Goal: Information Seeking & Learning: Check status

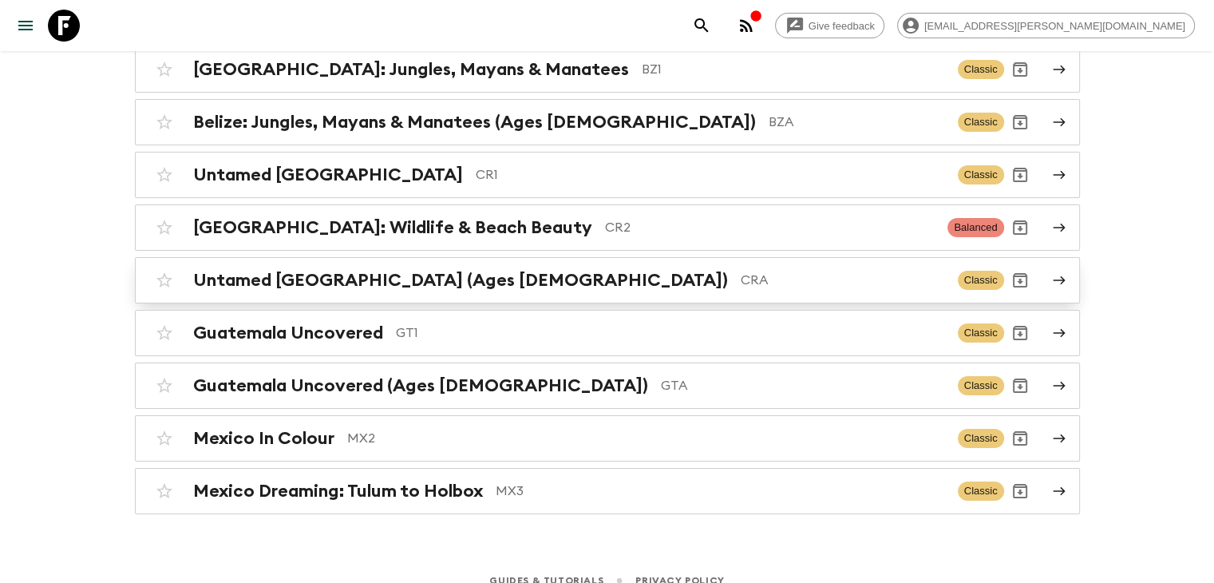
scroll to position [204, 0]
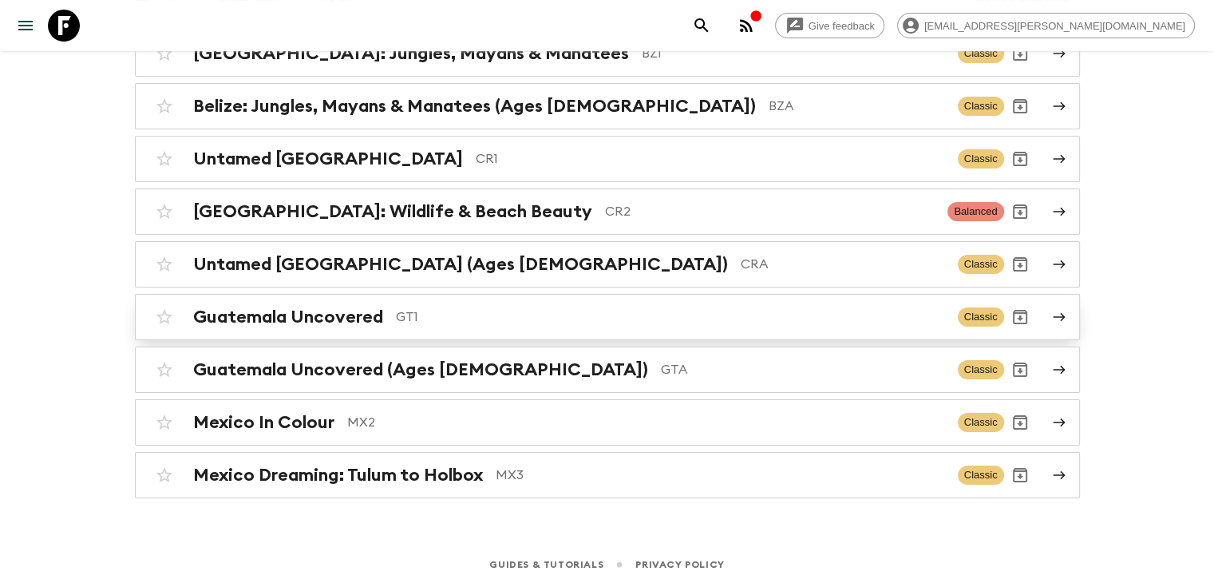
click at [369, 319] on h2 "Guatemala Uncovered" at bounding box center [288, 316] width 190 height 21
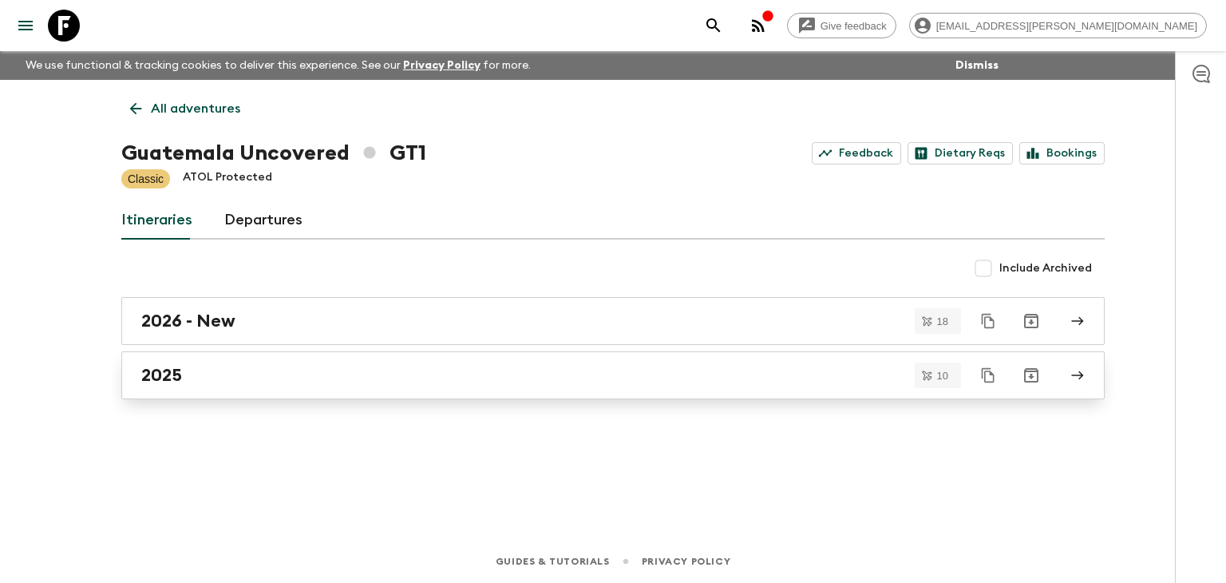
click at [154, 370] on h2 "2025" at bounding box center [161, 375] width 41 height 21
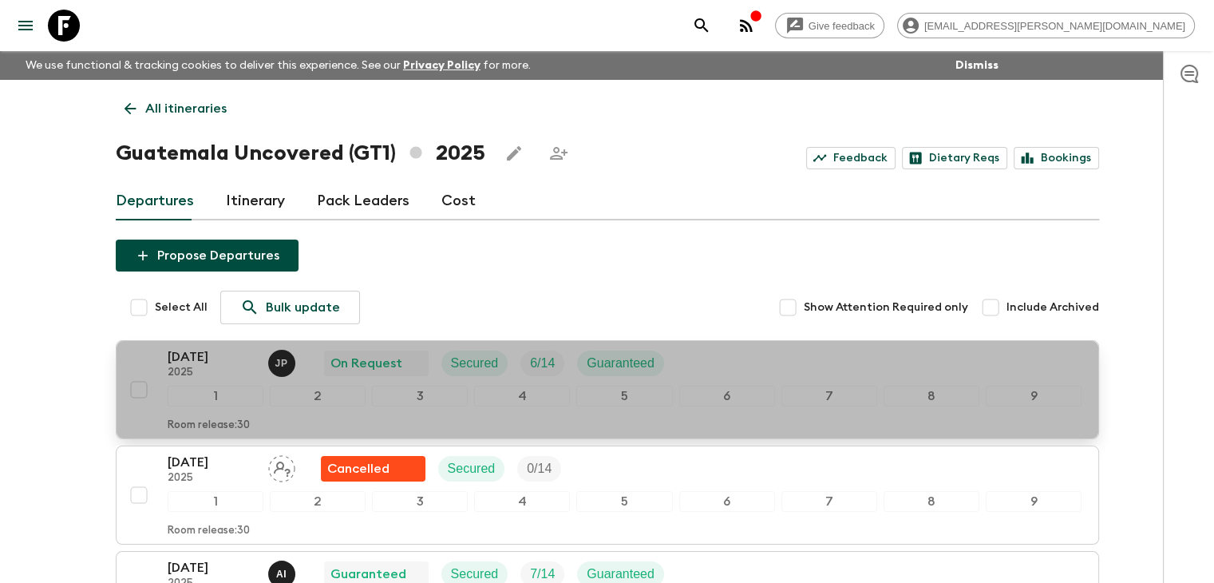
click at [205, 353] on p "20 Sep 2025" at bounding box center [212, 356] width 88 height 19
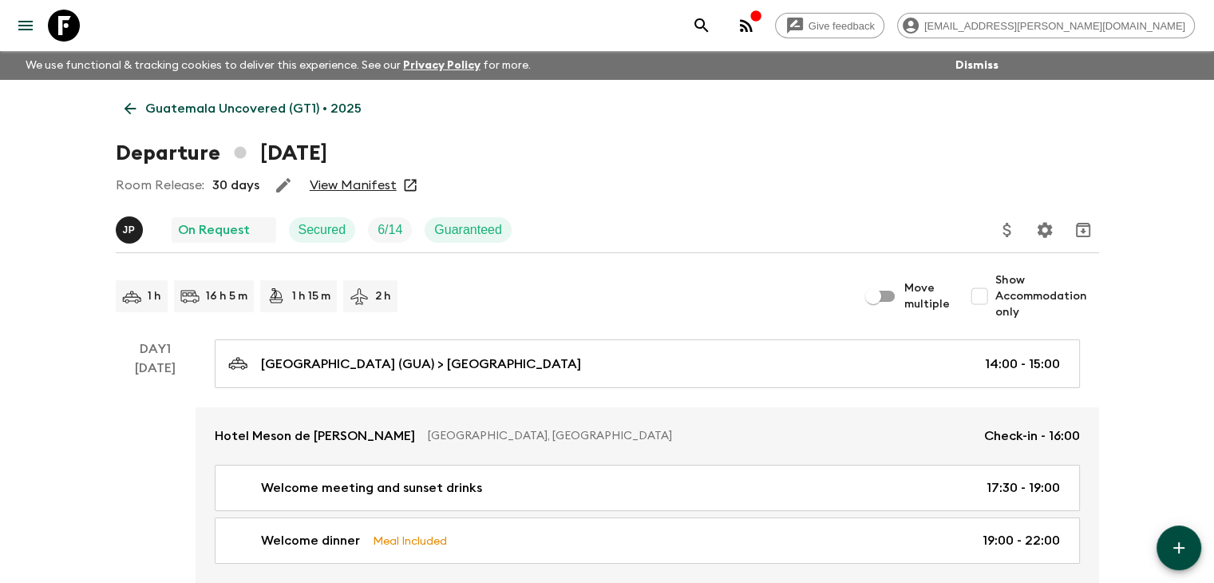
click at [353, 186] on link "View Manifest" at bounding box center [353, 185] width 87 height 16
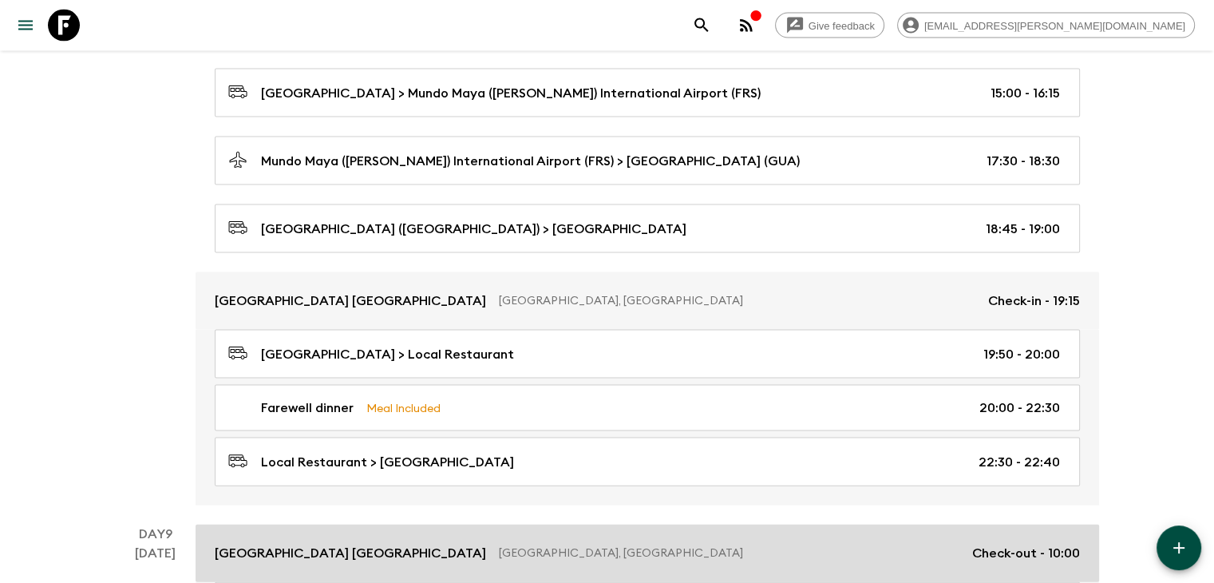
scroll to position [3492, 0]
